Goal: Task Accomplishment & Management: Manage account settings

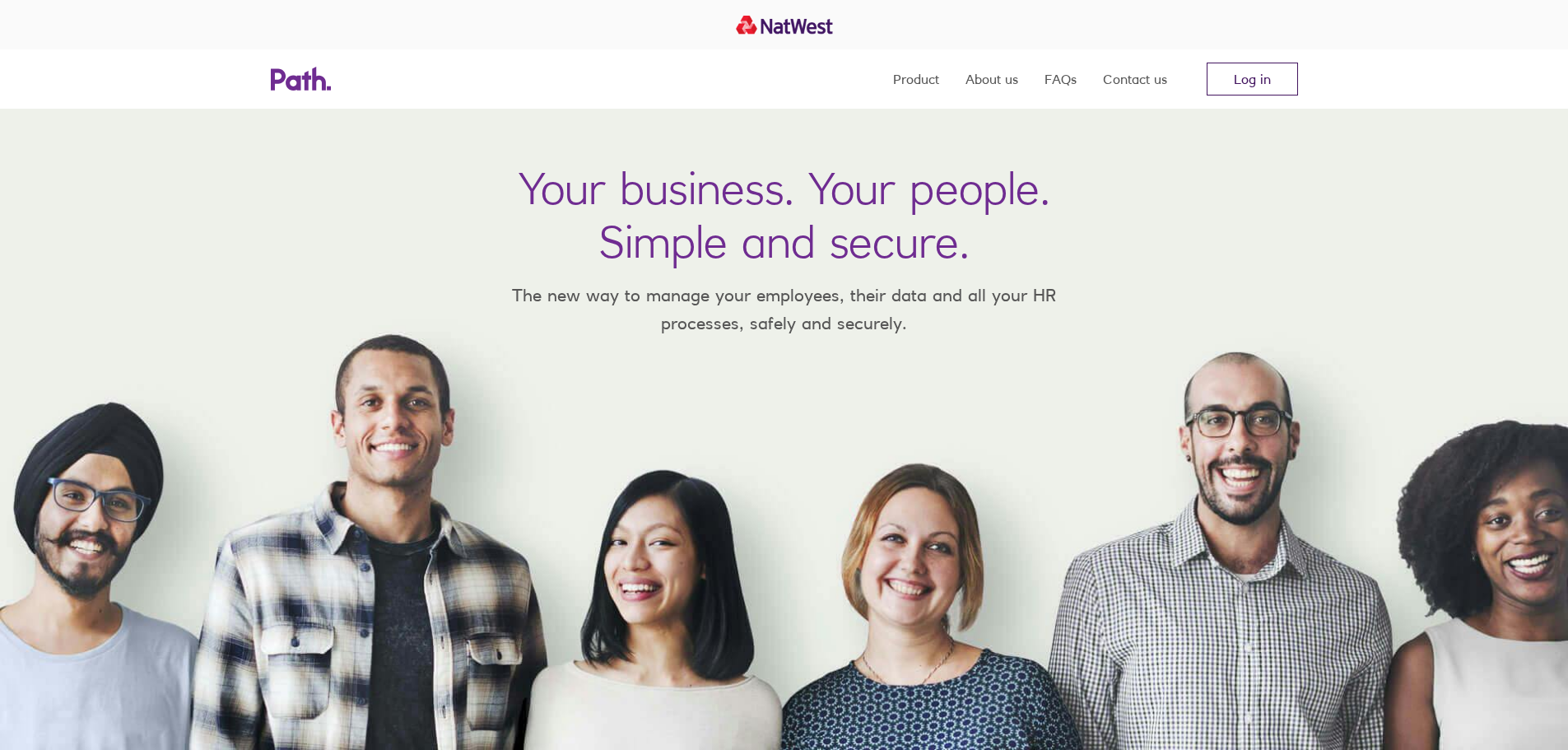
click at [1239, 79] on link "Log in" at bounding box center [1252, 78] width 91 height 33
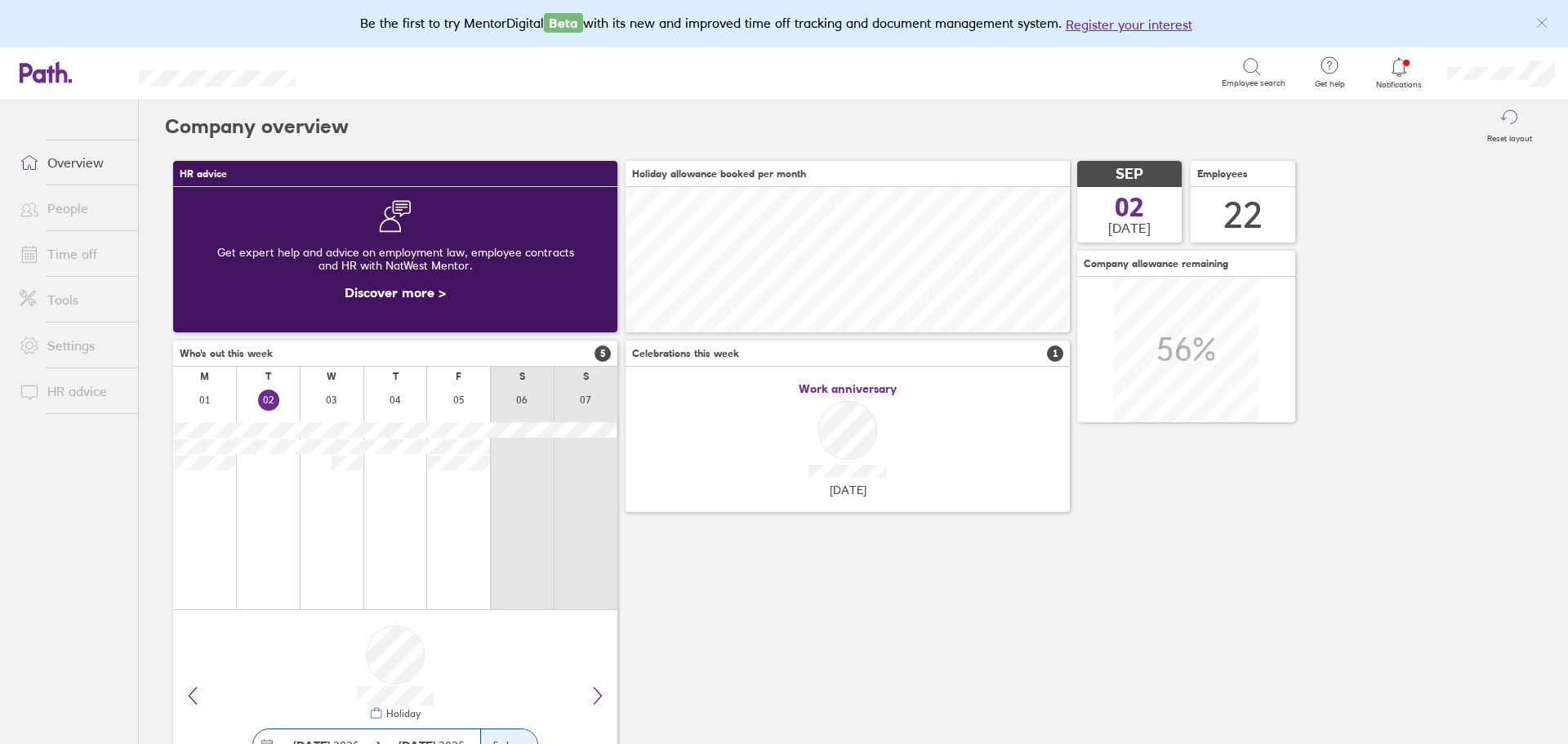
scroll to position [146, 444]
click at [1412, 72] on div at bounding box center [1399, 66] width 53 height 22
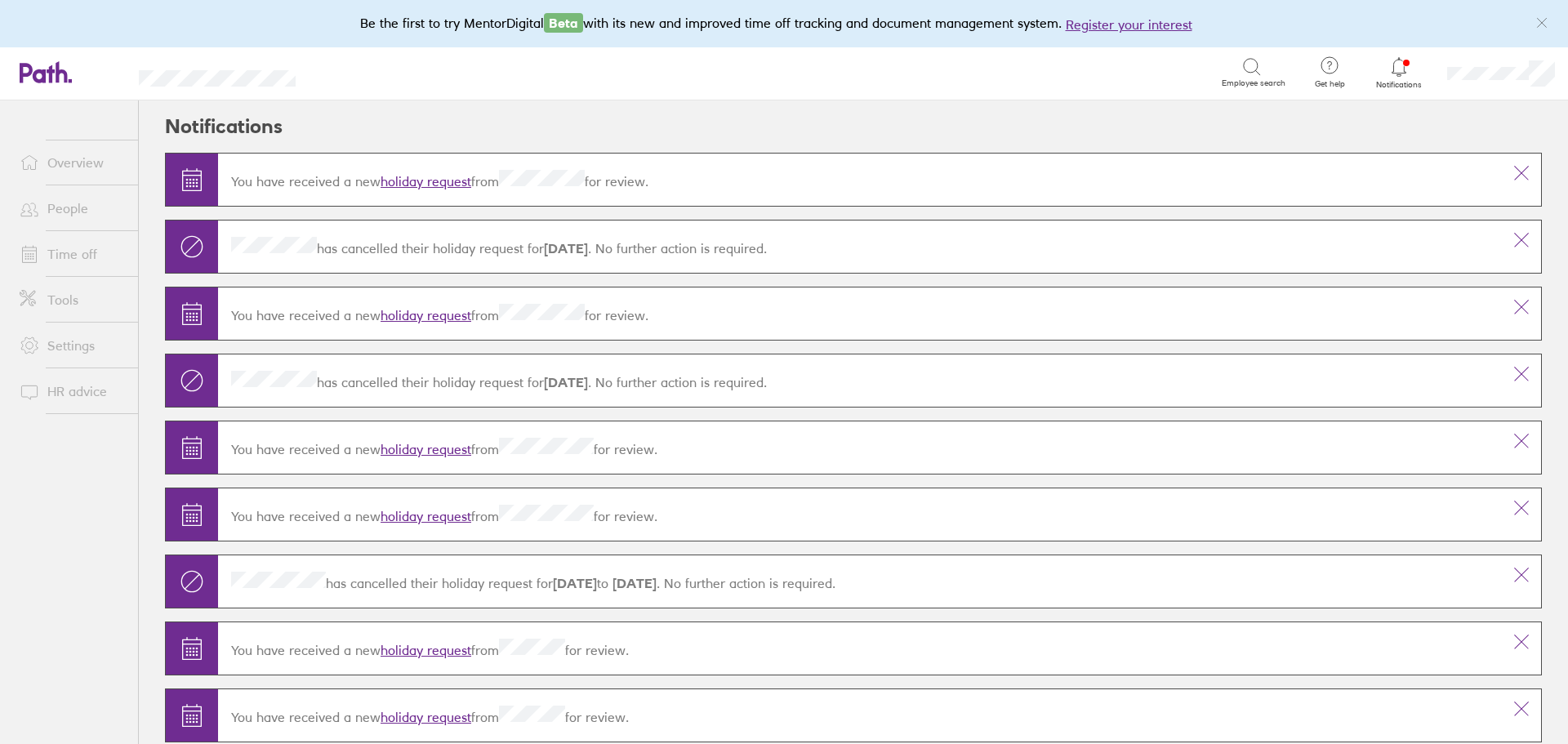
click at [402, 179] on link "holiday request" at bounding box center [426, 180] width 91 height 16
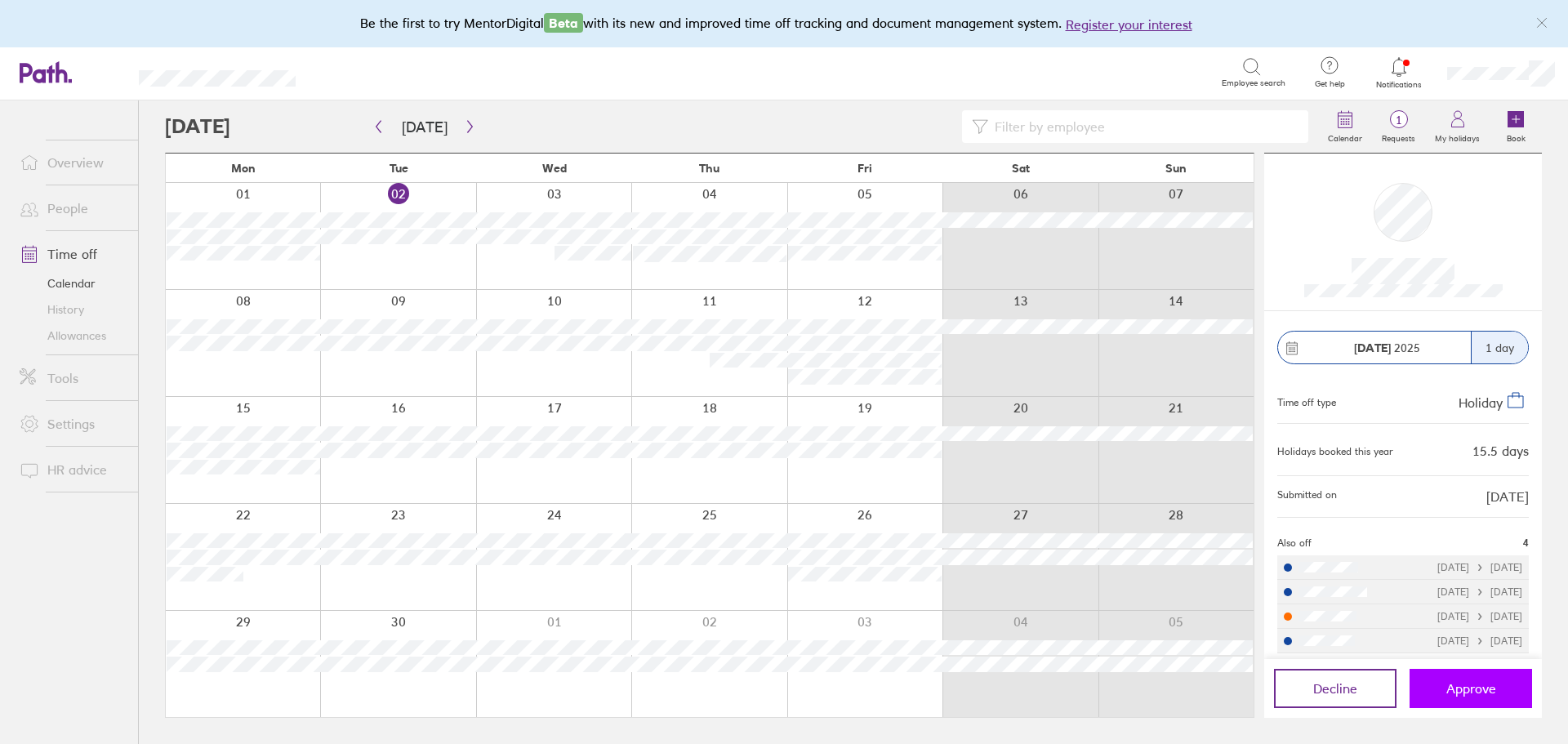
click at [1472, 683] on span "Approve" at bounding box center [1470, 689] width 49 height 15
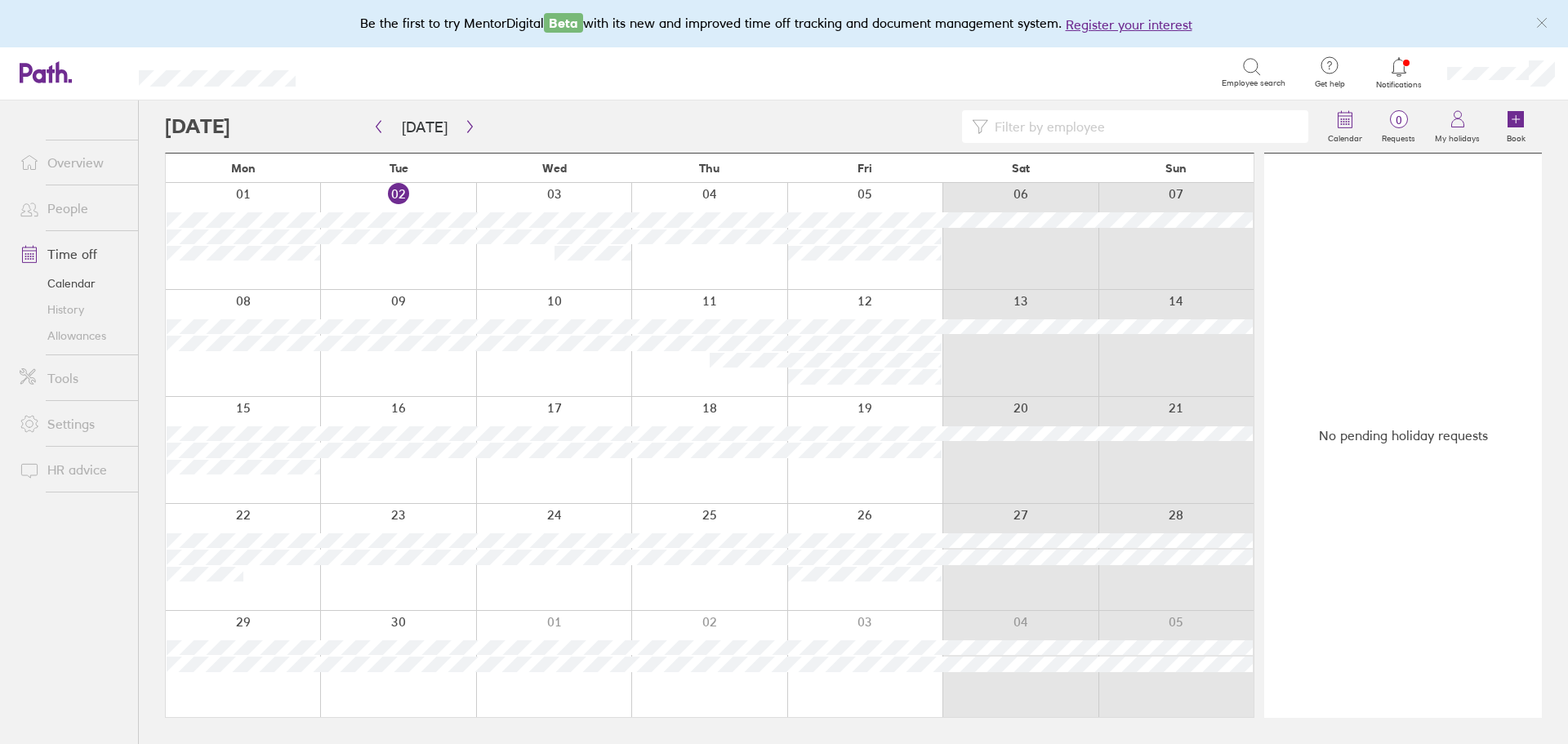
click at [1406, 75] on icon at bounding box center [1398, 66] width 20 height 20
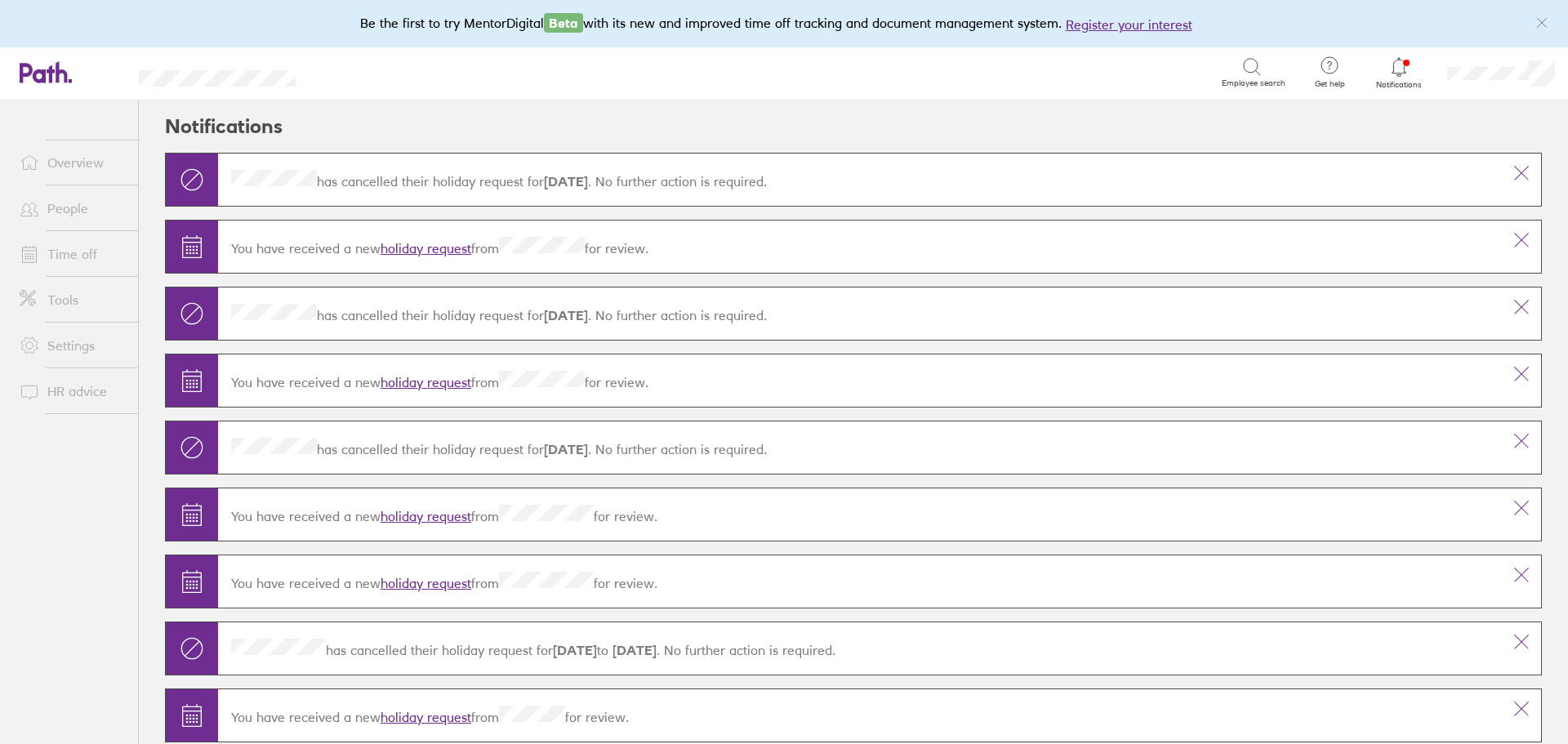
click at [449, 242] on link "holiday request" at bounding box center [426, 247] width 91 height 16
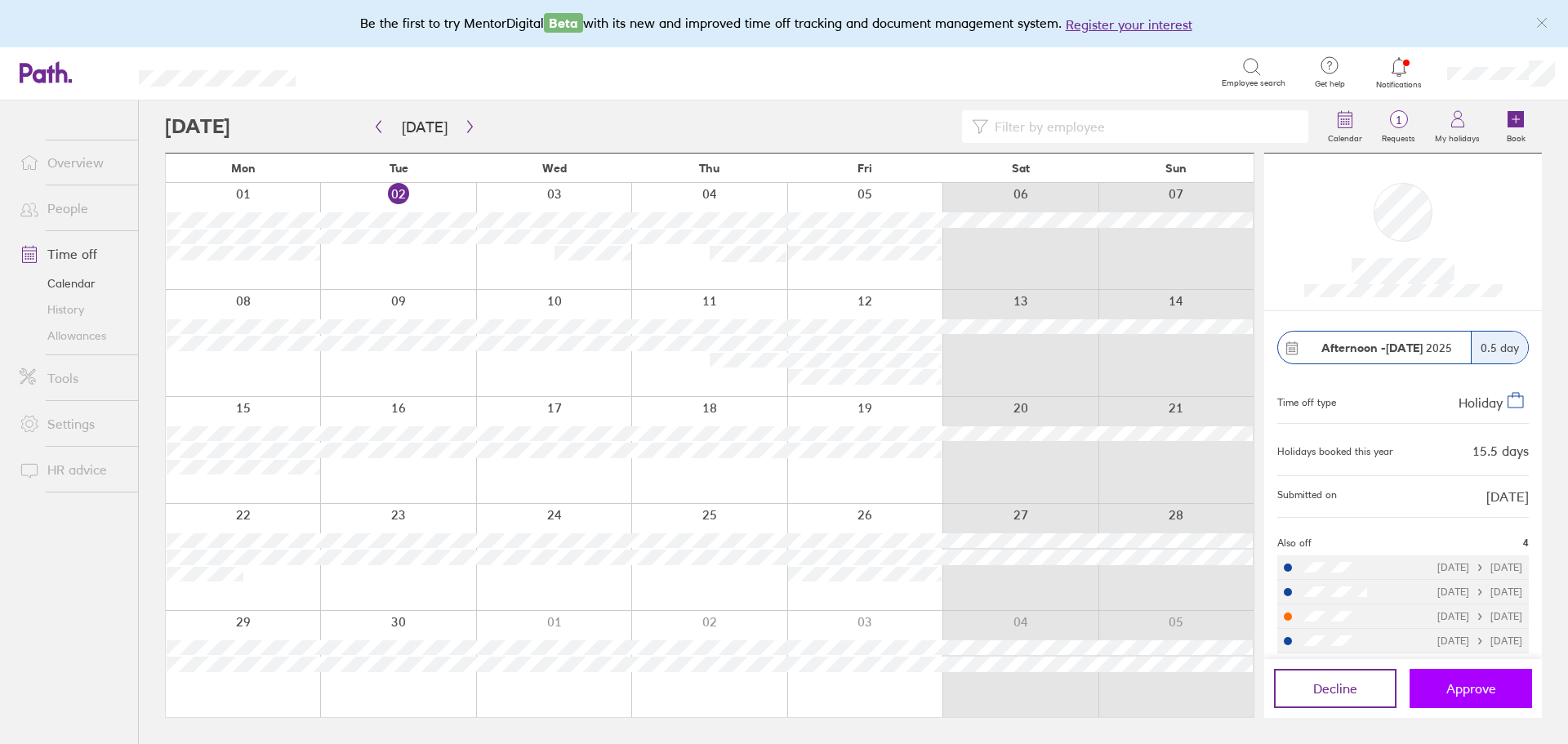
click at [1478, 692] on span "Approve" at bounding box center [1470, 689] width 49 height 15
